Goal: Find specific page/section: Find specific page/section

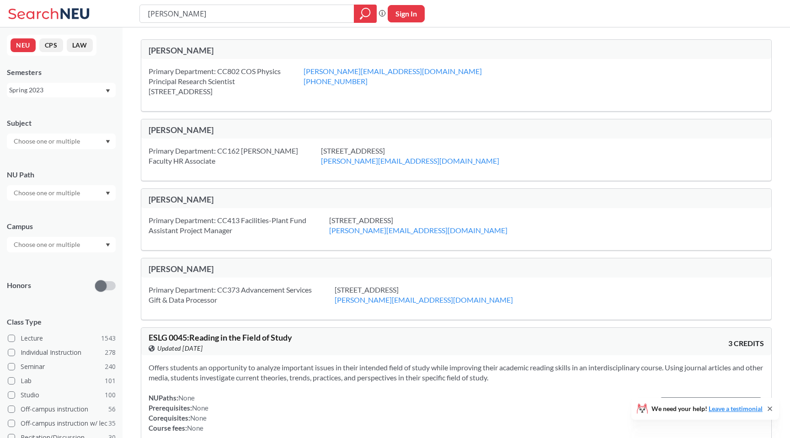
click at [187, 14] on input "[PERSON_NAME]" at bounding box center [247, 14] width 201 height 16
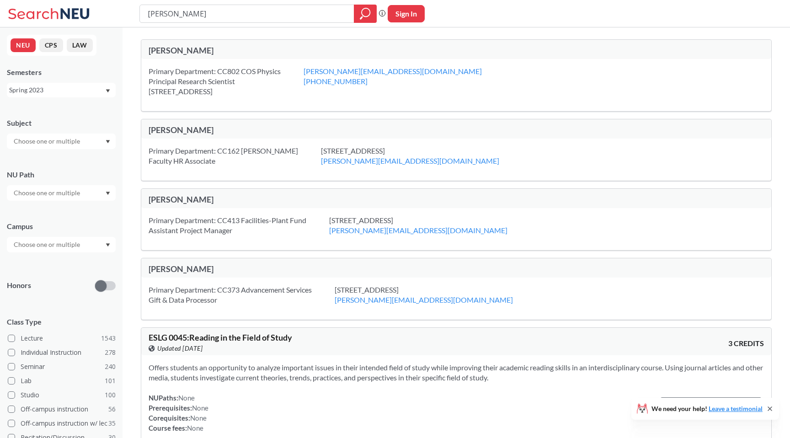
type input "[PERSON_NAME]"
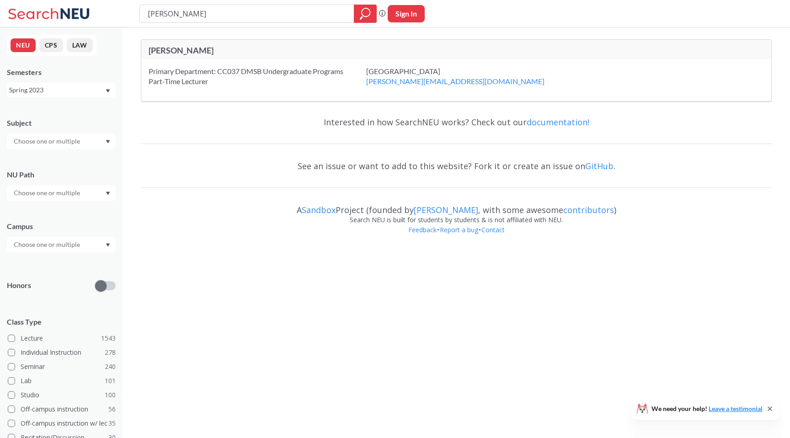
click at [85, 146] on div at bounding box center [61, 142] width 109 height 16
click at [69, 188] on div "ME ( 48 )" at bounding box center [63, 186] width 103 height 10
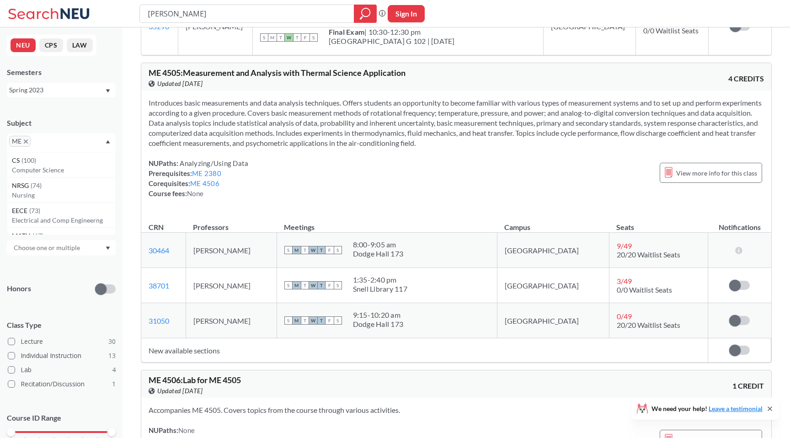
scroll to position [3273, 0]
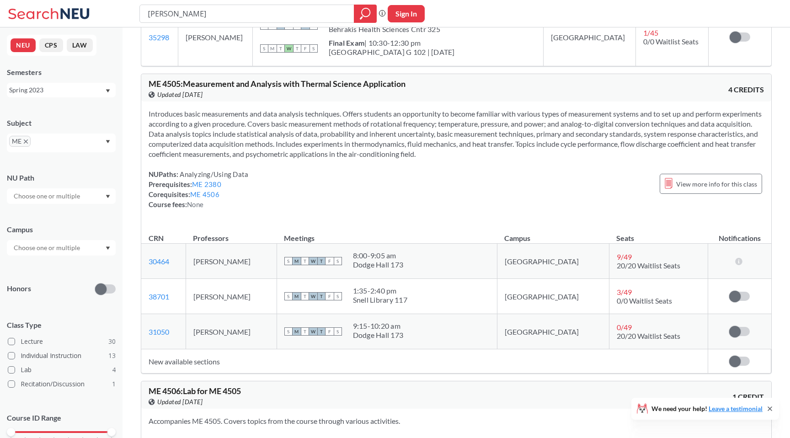
click at [229, 257] on td "[PERSON_NAME]" at bounding box center [231, 261] width 91 height 35
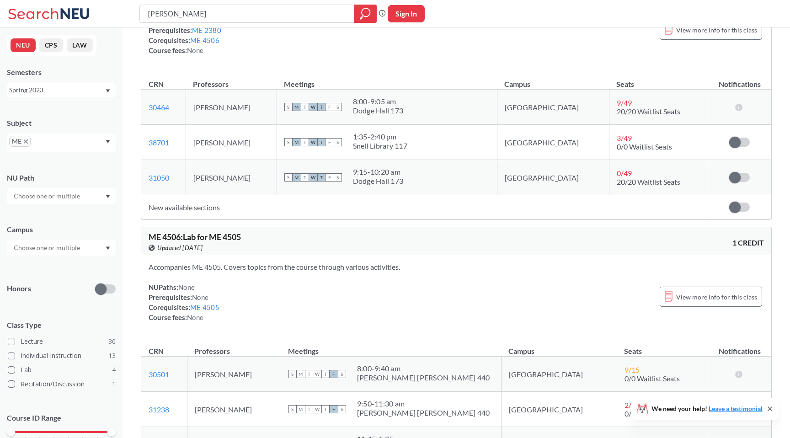
scroll to position [3433, 0]
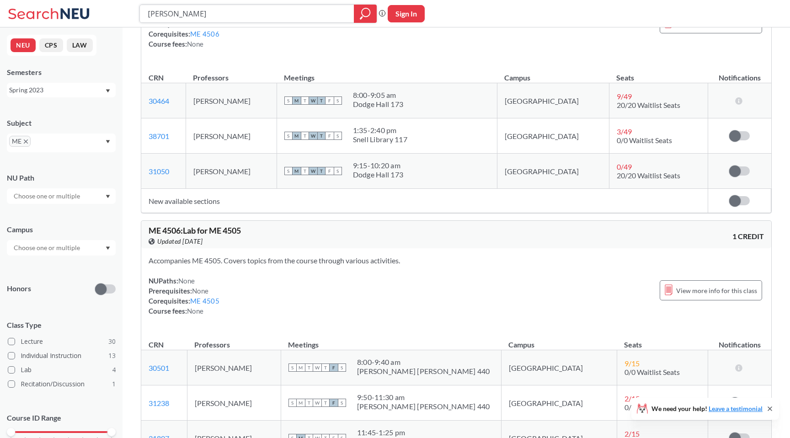
click at [221, 15] on input "[PERSON_NAME]" at bounding box center [247, 14] width 201 height 16
type input "[PERSON_NAME]"
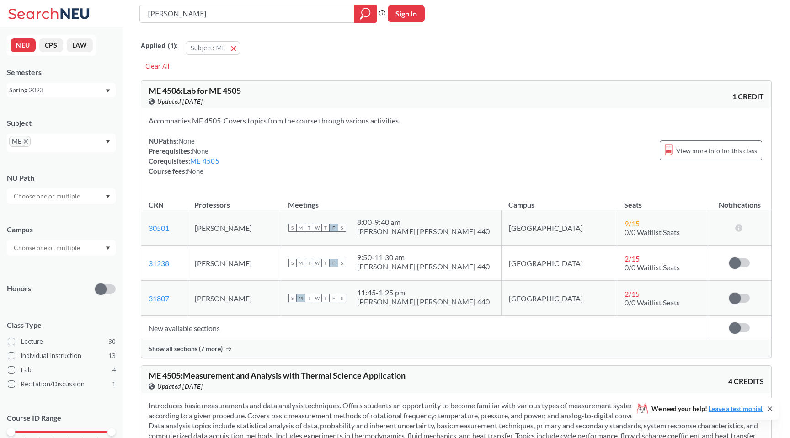
click at [233, 227] on td "[PERSON_NAME]" at bounding box center [234, 227] width 94 height 35
click at [237, 48] on span "button" at bounding box center [237, 47] width 0 height 9
